Goal: Navigation & Orientation: Find specific page/section

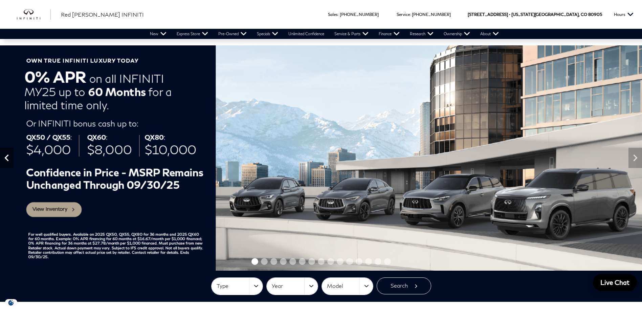
click at [8, 156] on icon "Previous" at bounding box center [7, 158] width 14 height 14
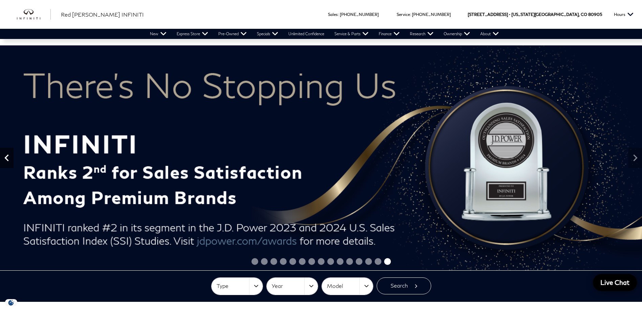
click at [8, 156] on icon "Previous" at bounding box center [7, 158] width 14 height 14
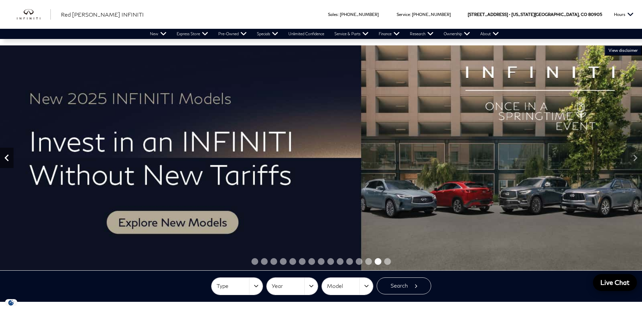
click at [8, 156] on icon "Previous" at bounding box center [7, 158] width 14 height 14
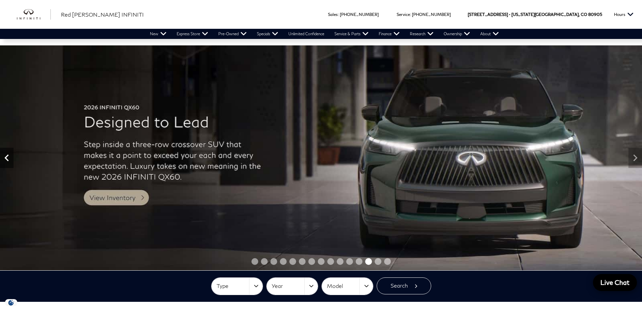
click at [8, 156] on icon "Previous" at bounding box center [7, 158] width 14 height 14
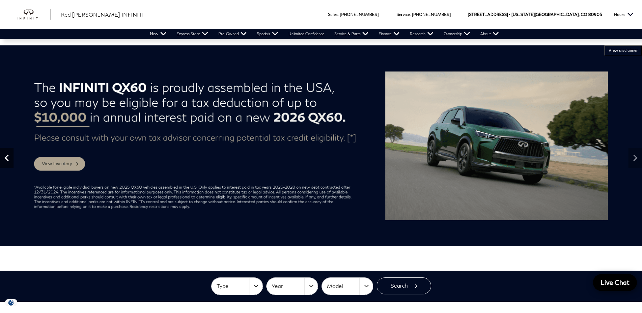
click at [8, 156] on icon "Previous" at bounding box center [7, 158] width 14 height 14
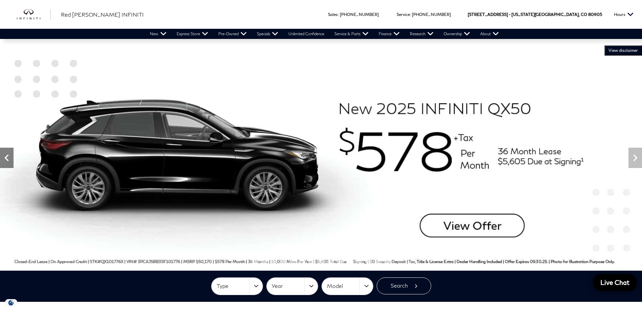
click at [8, 159] on icon "Previous" at bounding box center [6, 157] width 4 height 7
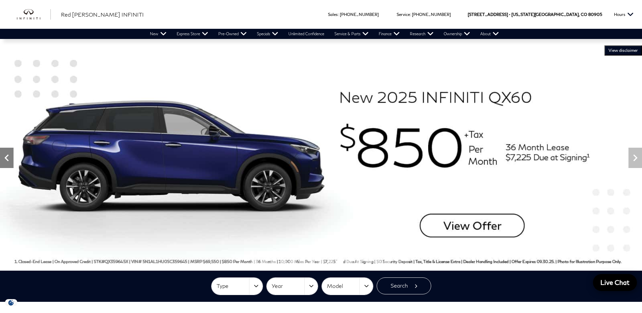
click at [8, 159] on icon "Previous" at bounding box center [6, 157] width 4 height 7
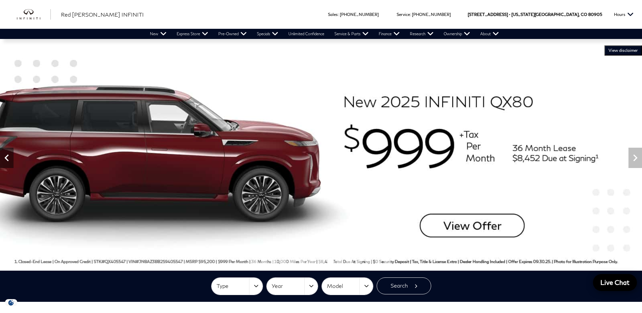
click at [8, 159] on icon "Previous" at bounding box center [6, 157] width 4 height 7
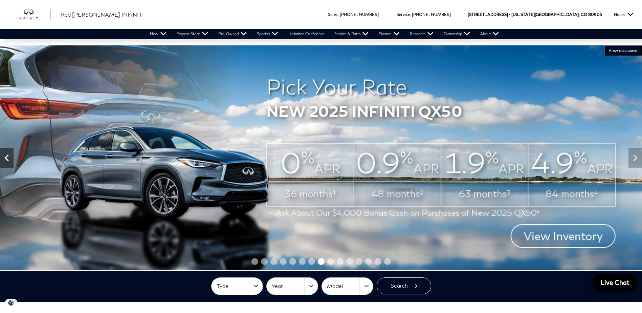
click at [8, 159] on icon "Previous" at bounding box center [6, 157] width 4 height 7
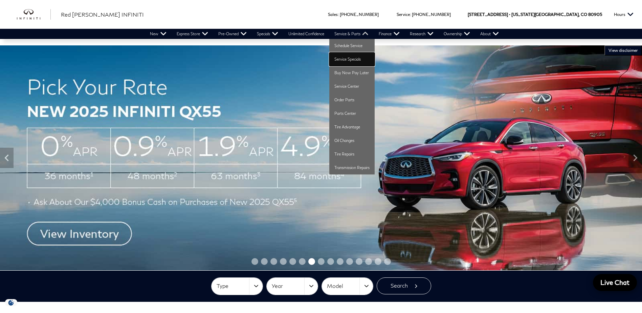
click at [360, 56] on link "Service Specials" at bounding box center [351, 59] width 45 height 14
click at [358, 57] on link "Service Specials" at bounding box center [351, 59] width 45 height 14
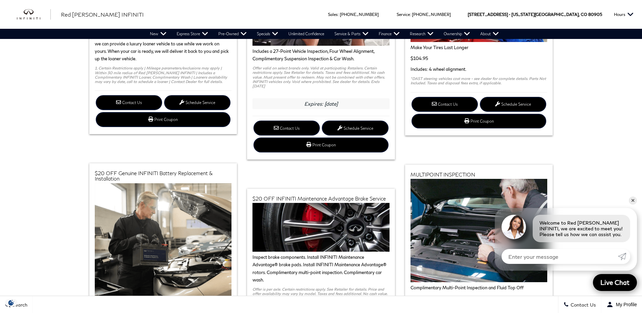
scroll to position [34, 0]
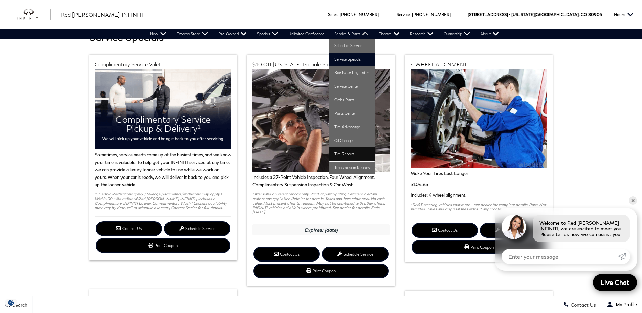
drag, startPoint x: 348, startPoint y: 159, endPoint x: 348, endPoint y: 155, distance: 4.1
click at [348, 158] on link "Tire Repairs" at bounding box center [351, 154] width 45 height 14
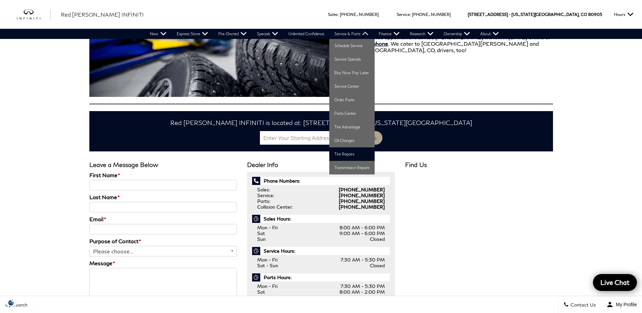
scroll to position [880, 0]
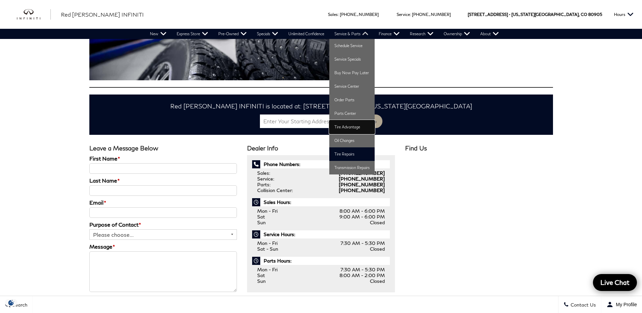
click at [351, 127] on link "Tire Advantage" at bounding box center [351, 127] width 45 height 14
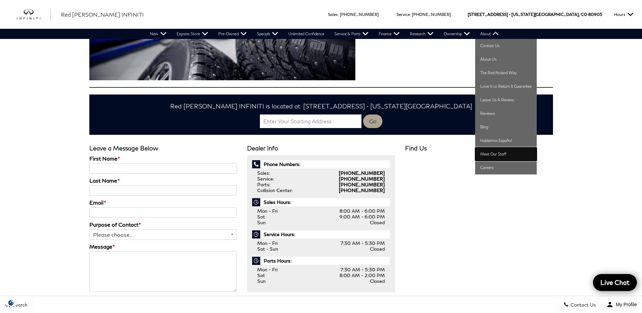
click at [500, 158] on link "Meet Our Staff" at bounding box center [506, 154] width 62 height 14
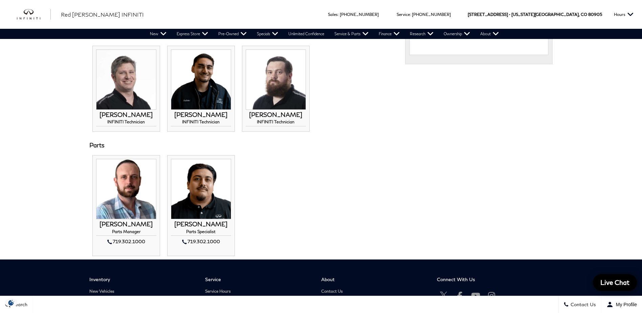
scroll to position [474, 0]
